Goal: Find specific page/section: Find specific page/section

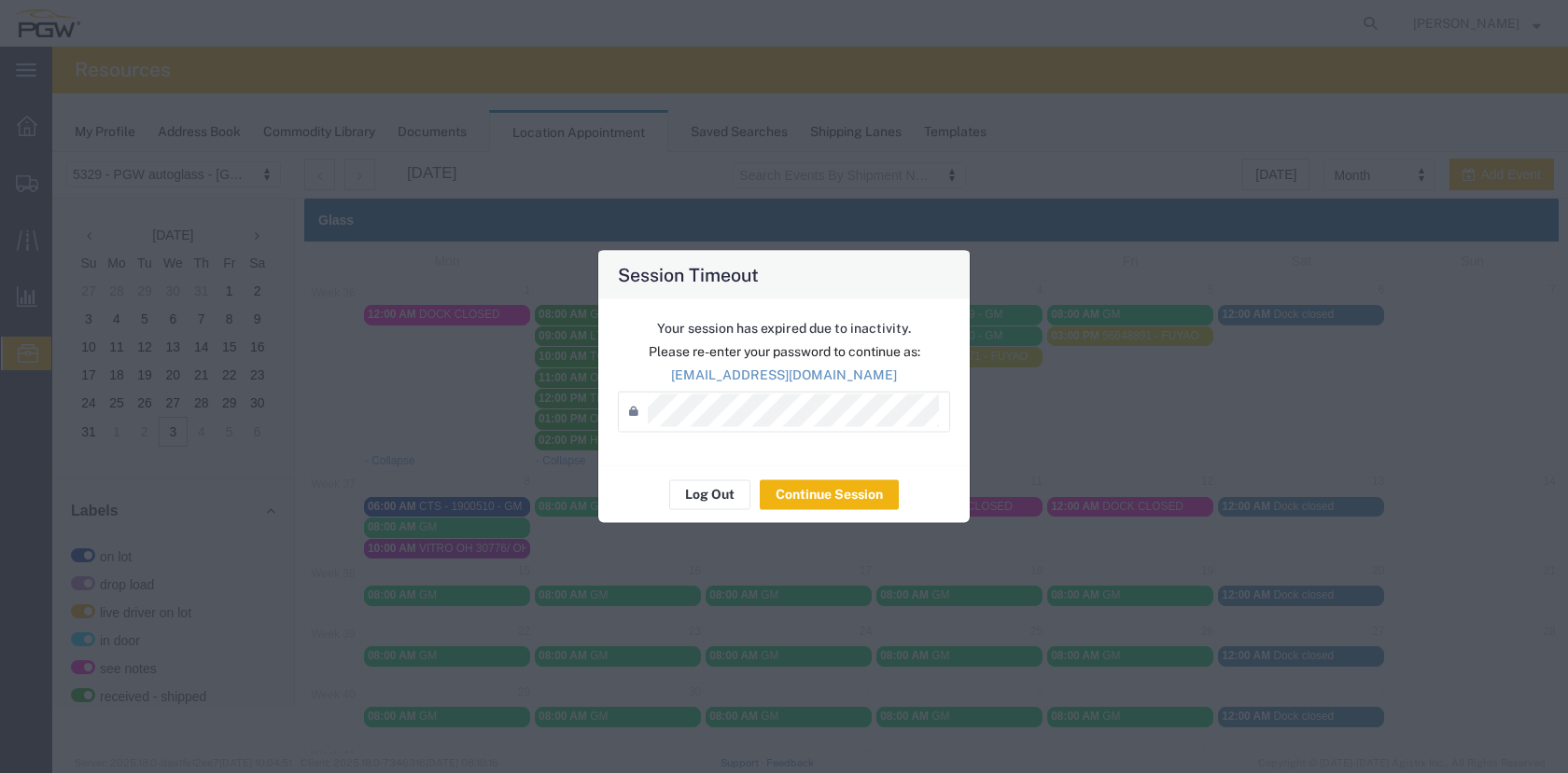
click at [719, 498] on button "Log Out" at bounding box center [709, 495] width 82 height 30
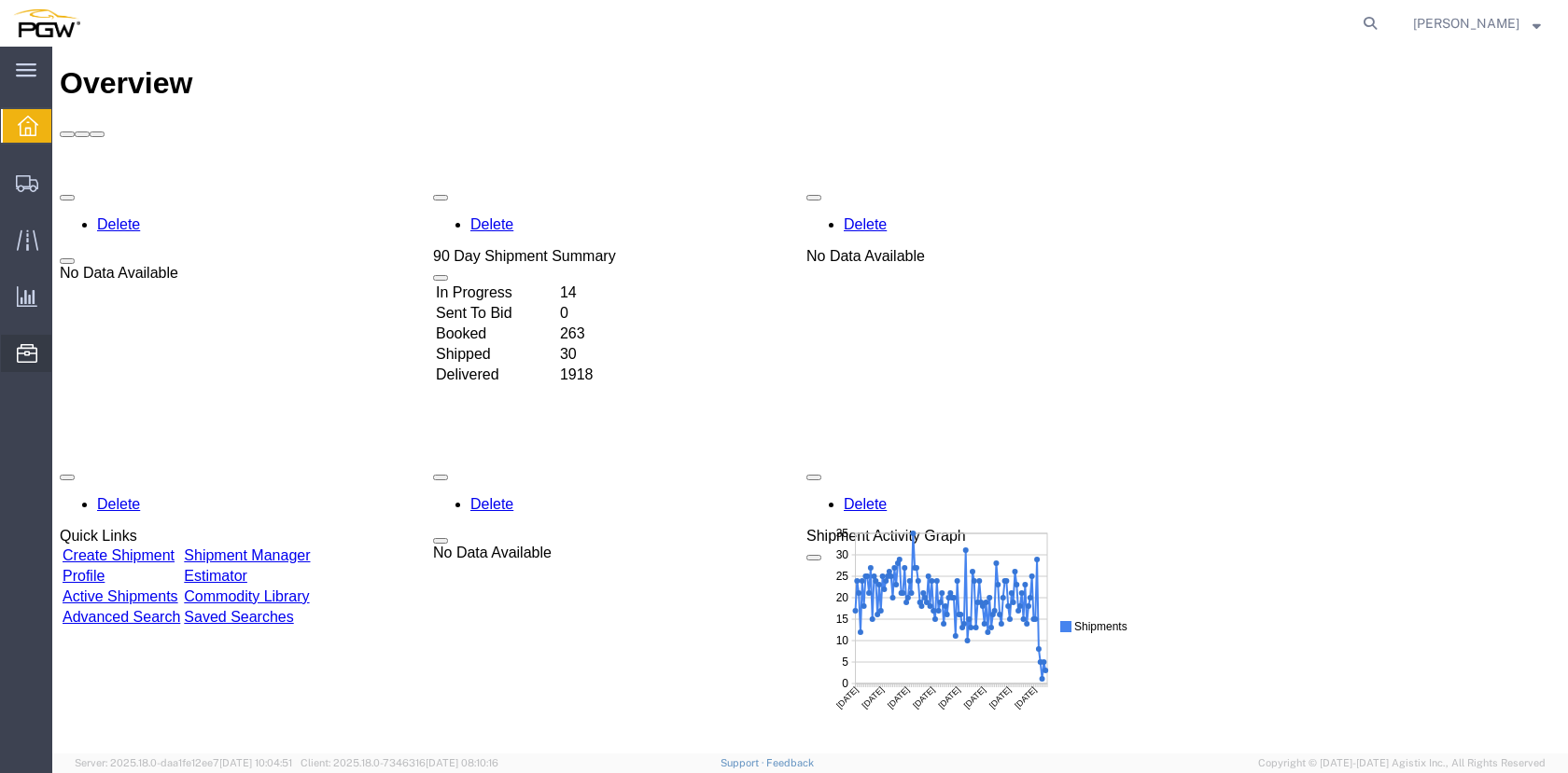
click at [0, 0] on span "Location Appointment" at bounding box center [0, 0] width 0 height 0
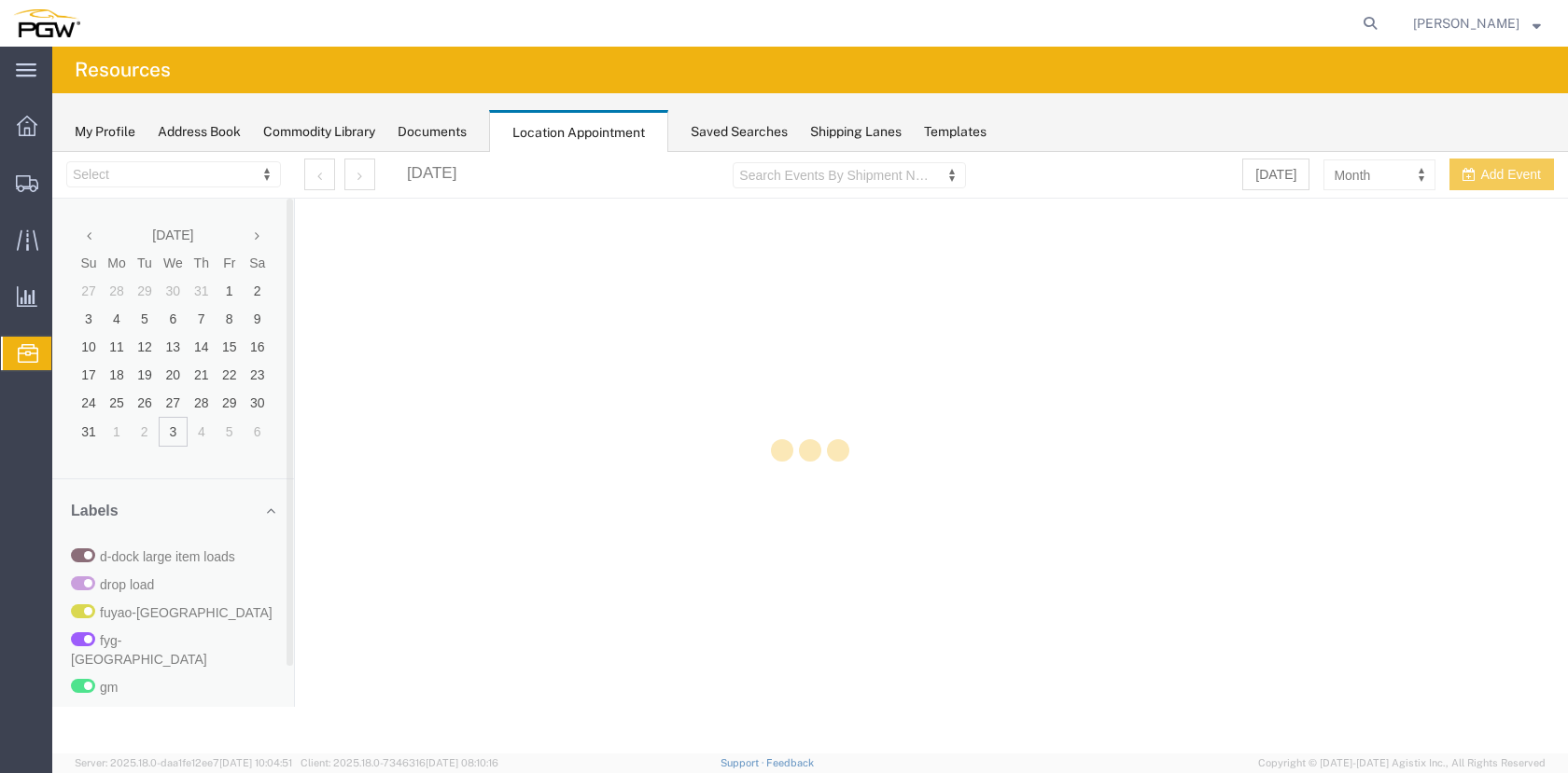
select select "28253"
